Goal: Task Accomplishment & Management: Manage account settings

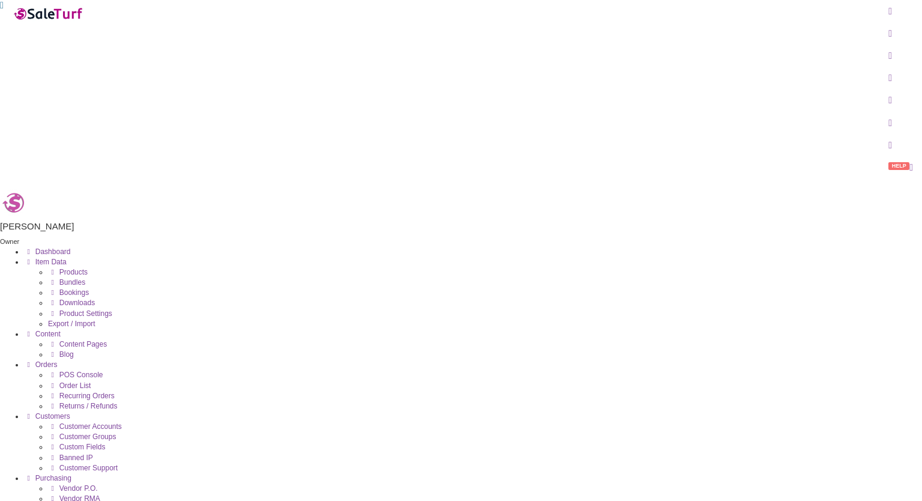
type input "fd7-31"
drag, startPoint x: 271, startPoint y: 125, endPoint x: 264, endPoint y: 127, distance: 7.6
checkbox input "false"
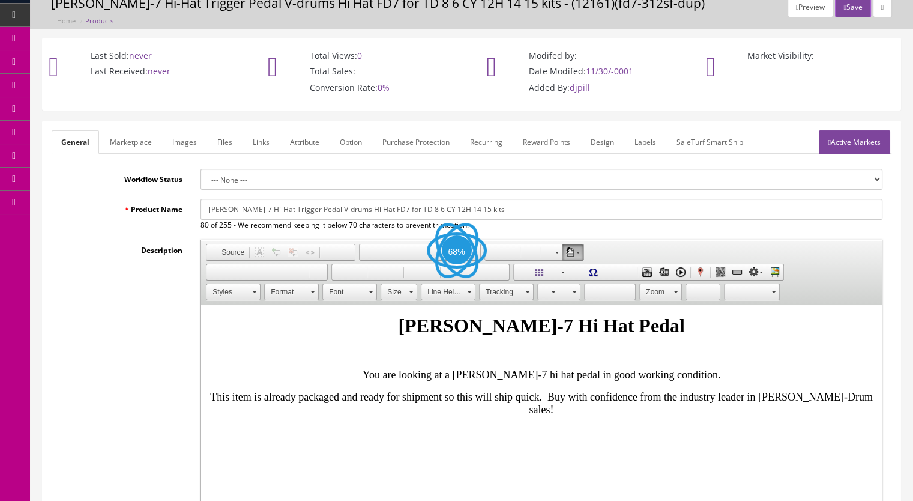
scroll to position [240, 0]
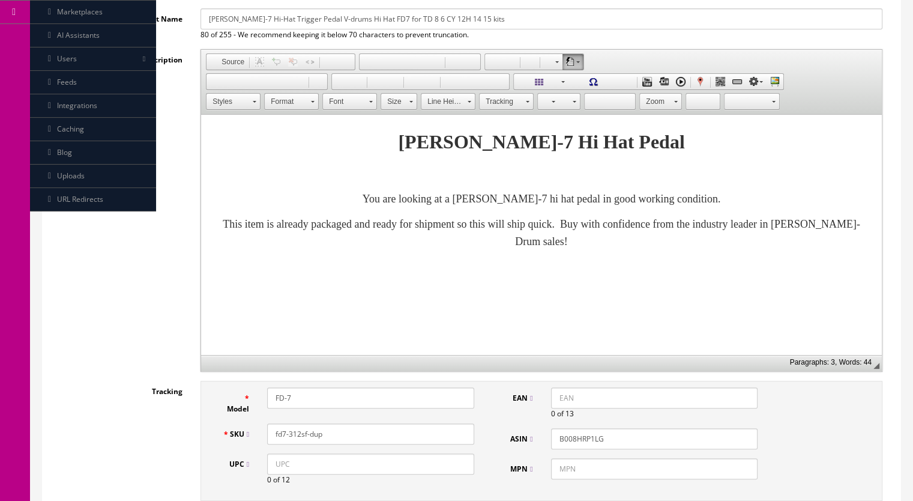
drag, startPoint x: 313, startPoint y: 440, endPoint x: 298, endPoint y: 443, distance: 15.8
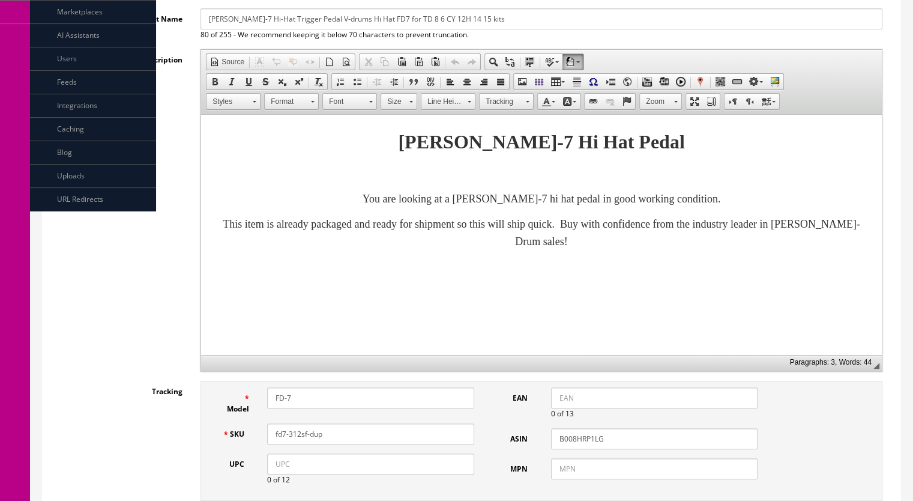
click at [298, 443] on div "SKU fd7-312sf-dup" at bounding box center [348, 433] width 270 height 21
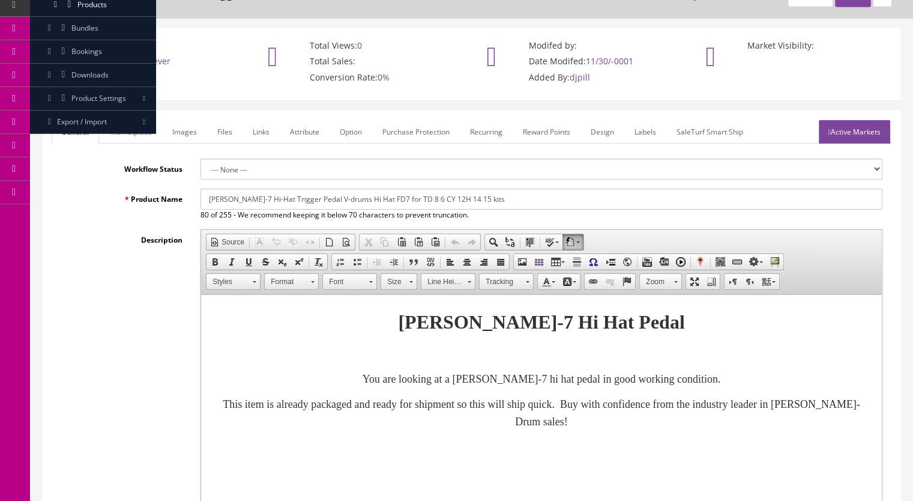
type input "fd7-313sf"
click at [128, 130] on link "Marketplace" at bounding box center [130, 131] width 61 height 23
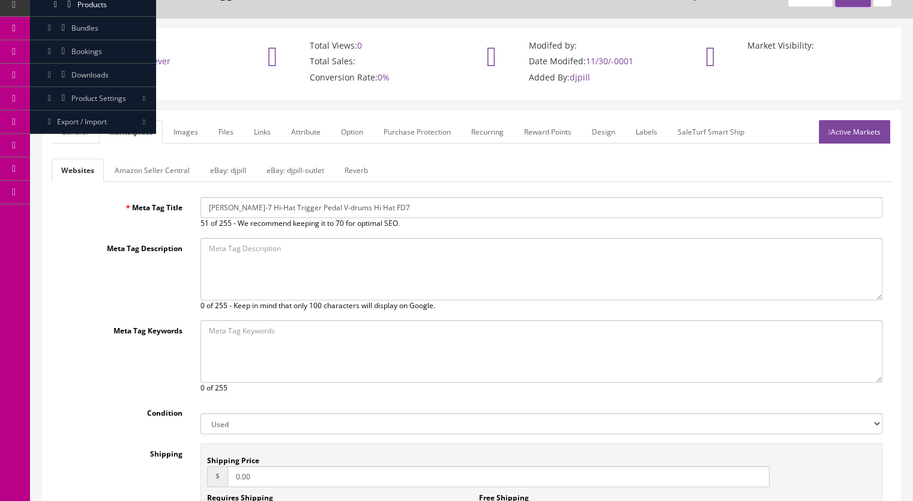
click at [358, 169] on link "Reverb" at bounding box center [356, 170] width 43 height 23
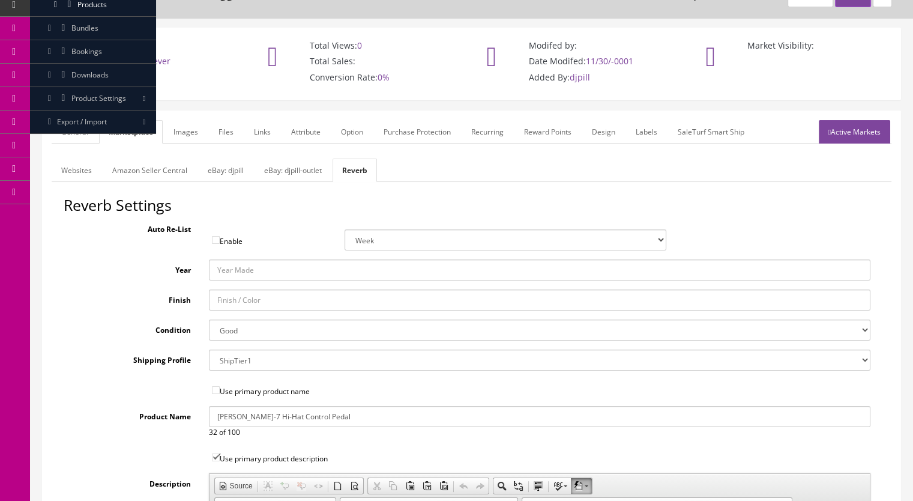
click at [184, 130] on link "Images" at bounding box center [186, 131] width 44 height 23
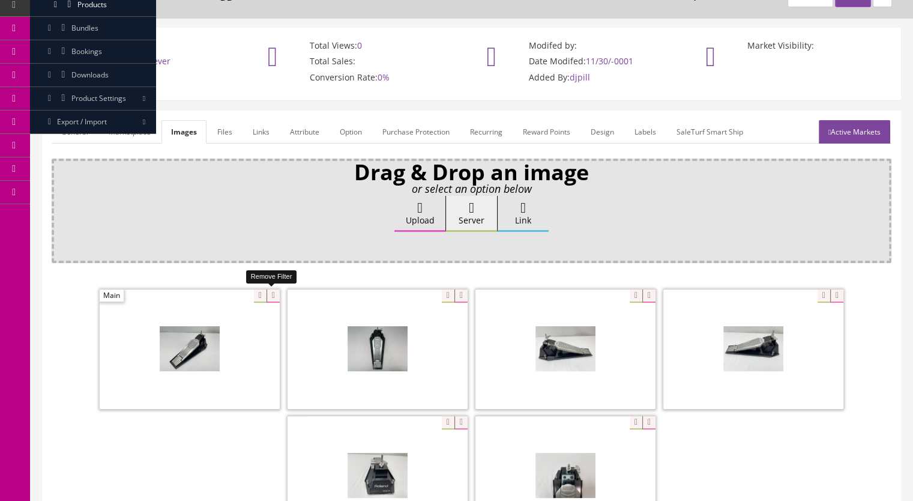
click at [269, 294] on icon at bounding box center [273, 295] width 13 height 13
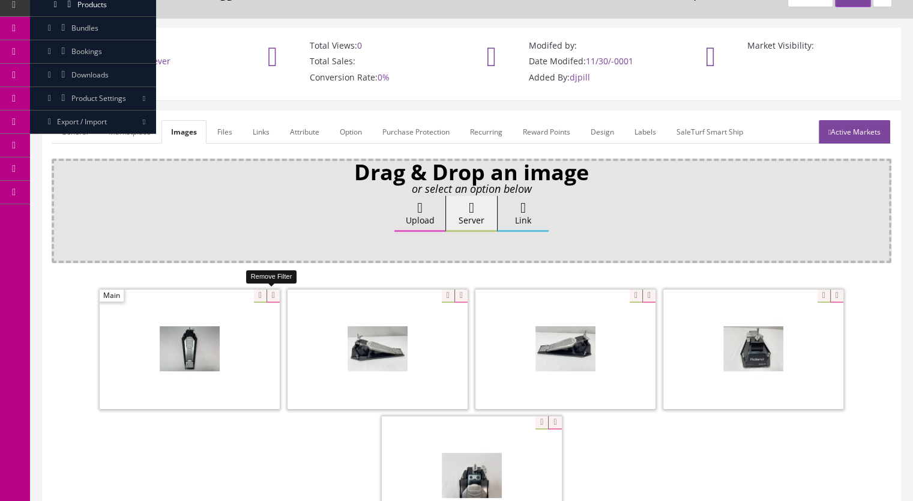
click at [267, 296] on icon at bounding box center [273, 295] width 13 height 13
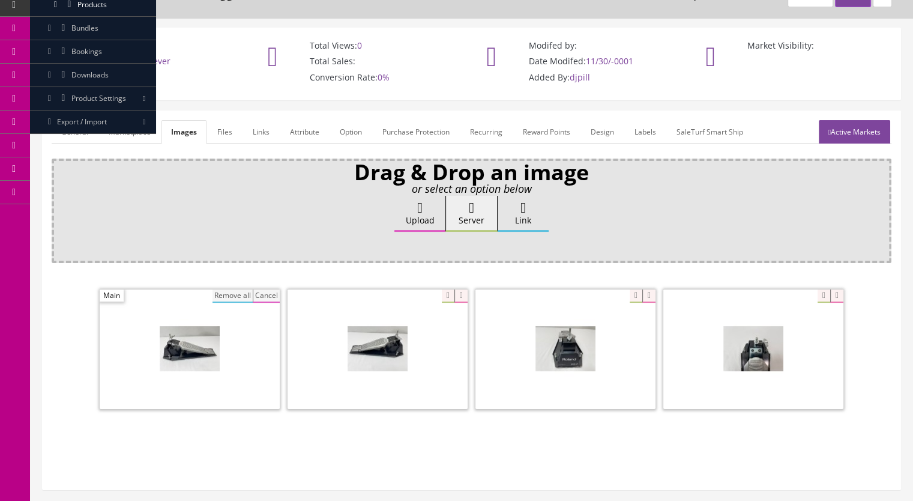
click at [229, 292] on button "Remove all" at bounding box center [233, 295] width 40 height 13
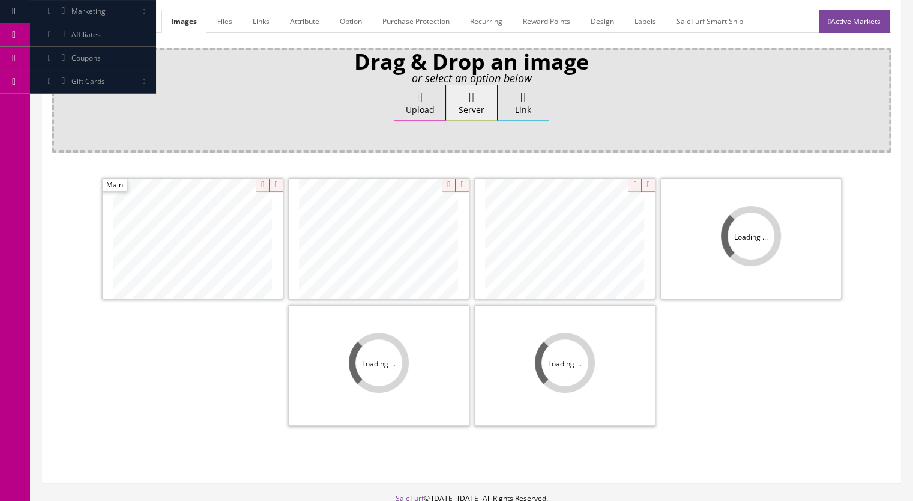
scroll to position [180, 0]
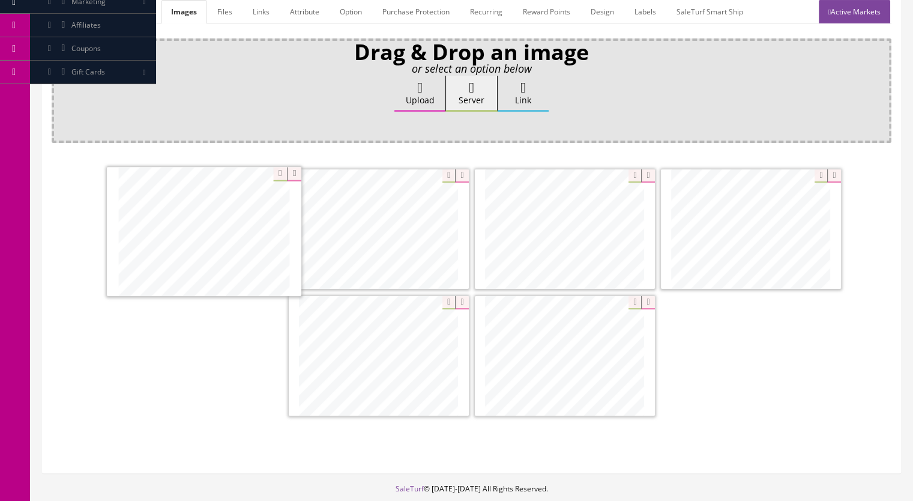
drag, startPoint x: 394, startPoint y: 361, endPoint x: 222, endPoint y: 238, distance: 211.9
drag, startPoint x: 388, startPoint y: 385, endPoint x: 366, endPoint y: 252, distance: 134.6
drag, startPoint x: 759, startPoint y: 260, endPoint x: 561, endPoint y: 258, distance: 197.5
click at [131, 17] on link "Marketplace" at bounding box center [129, 11] width 61 height 23
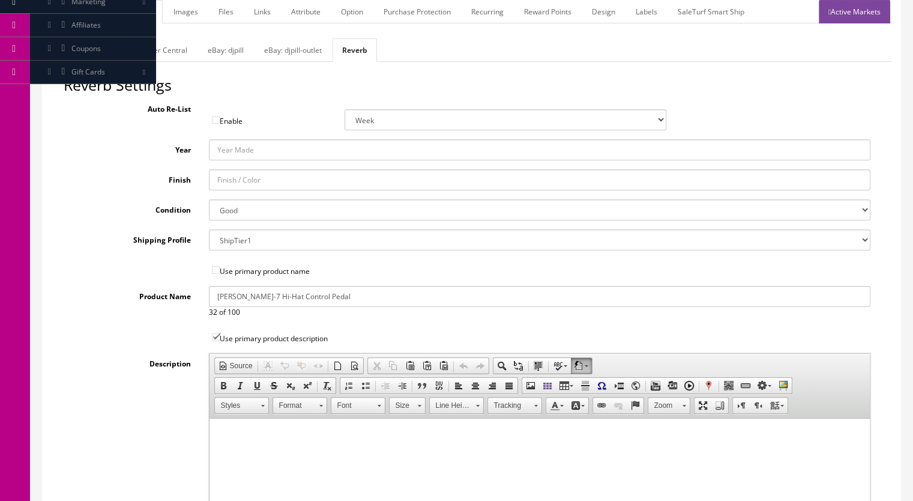
click at [79, 14] on link "General" at bounding box center [75, 11] width 46 height 23
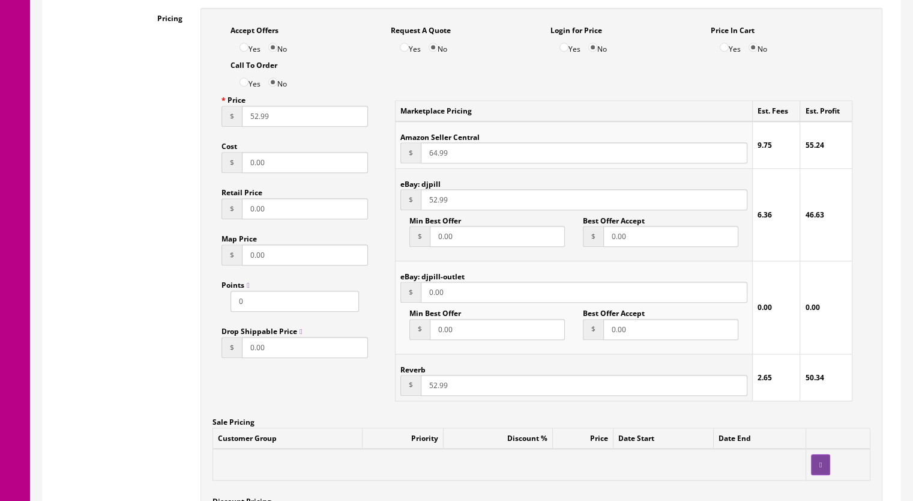
scroll to position [781, 0]
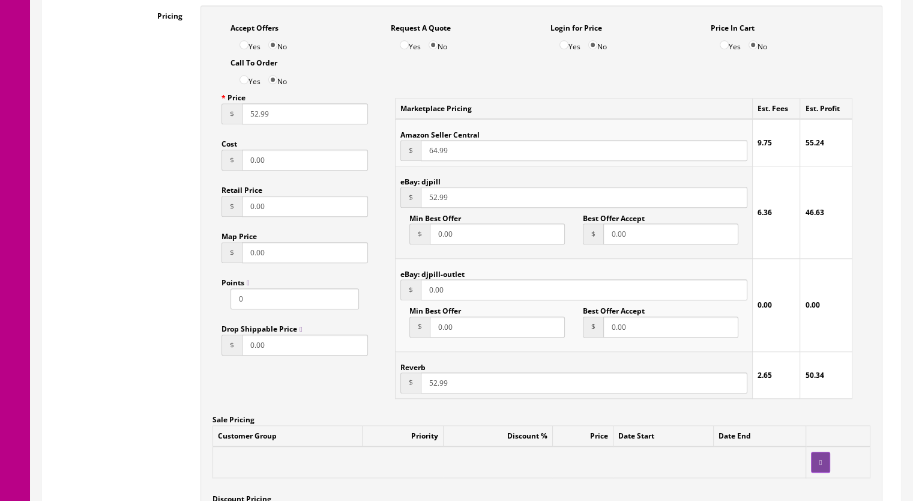
drag, startPoint x: 431, startPoint y: 385, endPoint x: 440, endPoint y: 385, distance: 9.0
click at [431, 385] on input "52.99" at bounding box center [584, 382] width 327 height 21
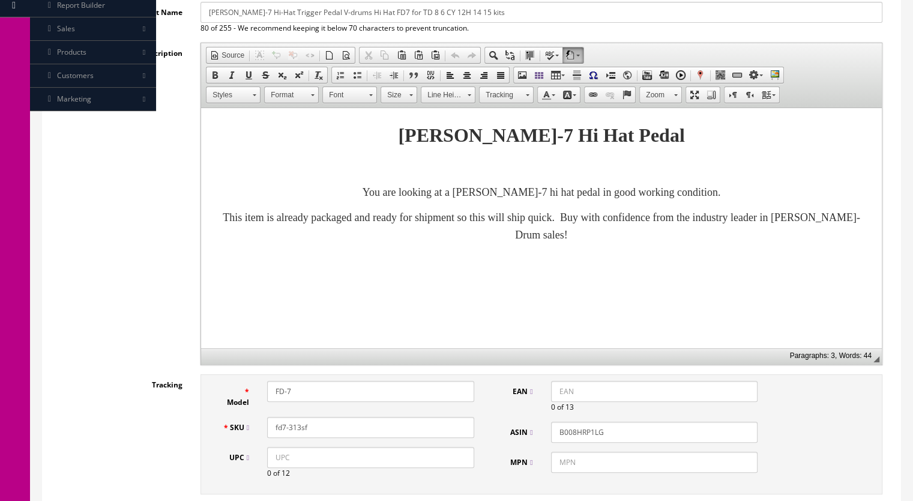
scroll to position [0, 0]
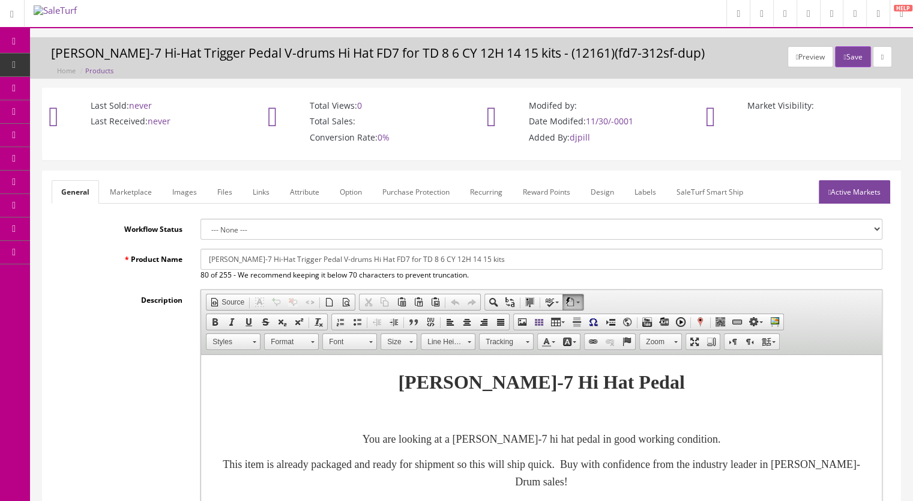
click at [857, 189] on link "Active Markets" at bounding box center [854, 191] width 71 height 23
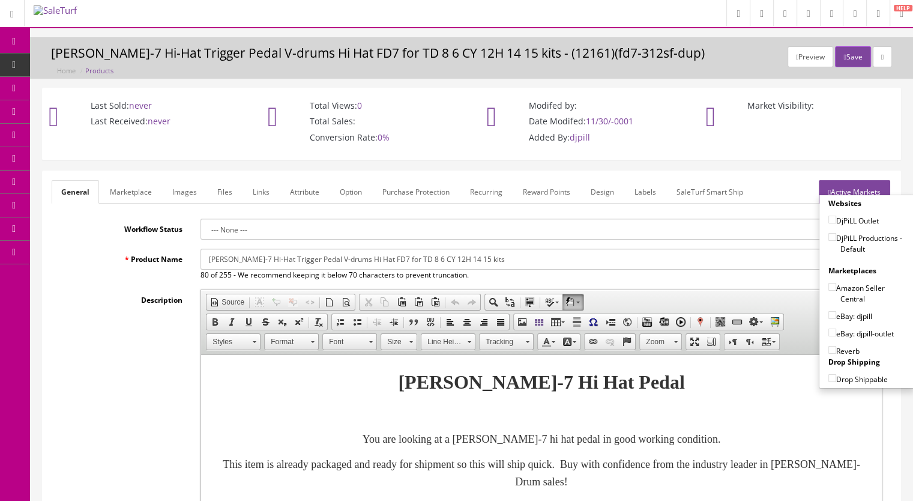
click at [829, 237] on input"] "DjPiLL Productions - Default" at bounding box center [833, 237] width 8 height 8
checkbox input"] "true"
drag, startPoint x: 828, startPoint y: 314, endPoint x: 825, endPoint y: 334, distance: 20.6
click at [829, 315] on input"] "eBay: djpill" at bounding box center [833, 315] width 8 height 8
checkbox input"] "true"
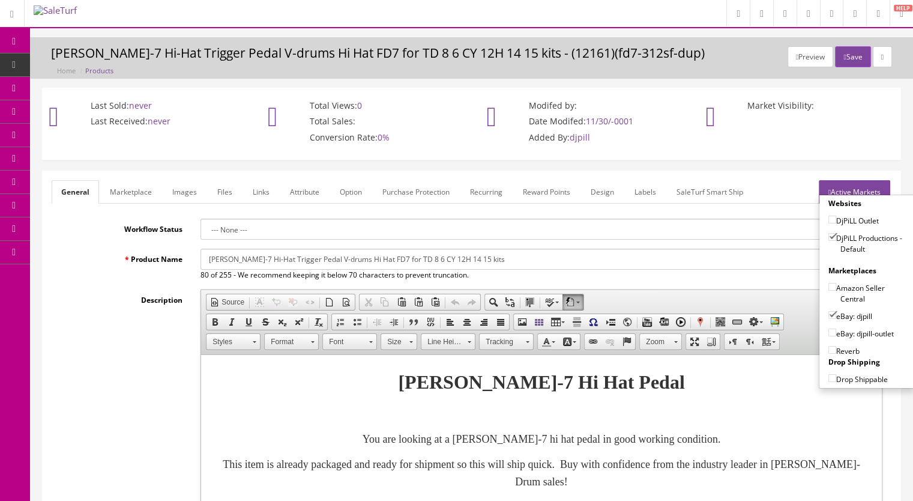
click at [829, 346] on input"] "Reverb" at bounding box center [833, 350] width 8 height 8
checkbox input"] "true"
click at [853, 52] on button "Save" at bounding box center [852, 56] width 35 height 21
